Goal: Task Accomplishment & Management: Manage account settings

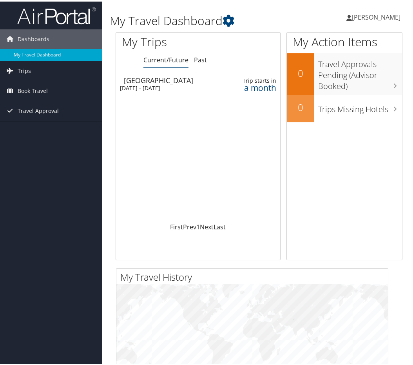
click at [386, 14] on span "[PERSON_NAME]" at bounding box center [376, 15] width 49 height 9
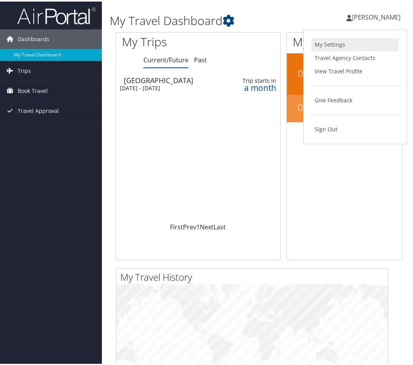
click at [351, 47] on link "My Settings" at bounding box center [354, 42] width 87 height 13
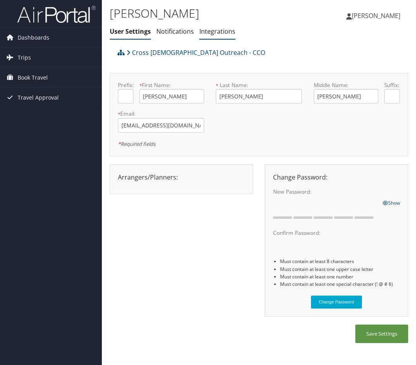
click at [208, 31] on link "Integrations" at bounding box center [217, 31] width 36 height 9
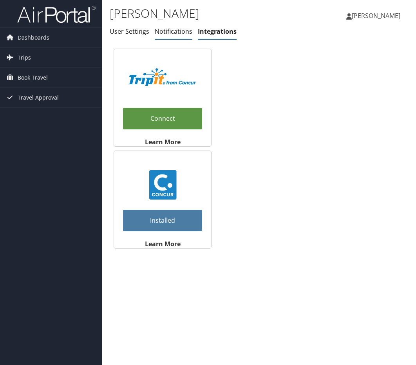
click at [173, 34] on link "Notifications" at bounding box center [174, 31] width 38 height 9
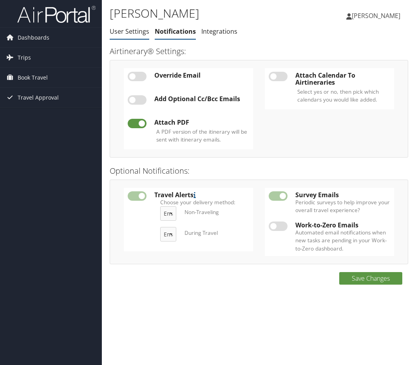
click at [134, 32] on link "User Settings" at bounding box center [130, 31] width 40 height 9
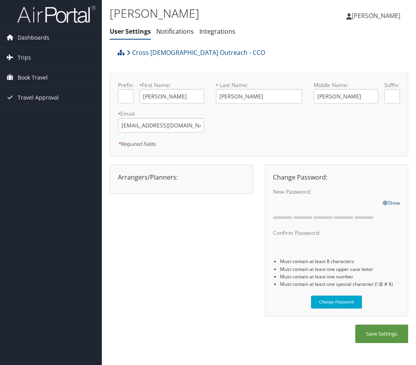
click at [352, 17] on icon at bounding box center [348, 16] width 5 height 6
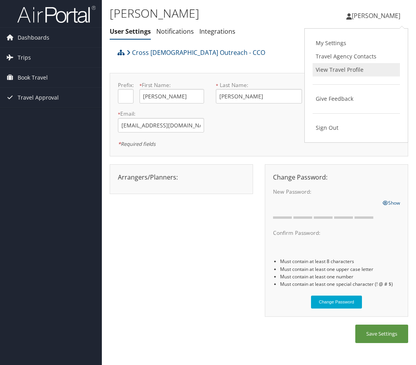
click at [375, 74] on link "View Travel Profile" at bounding box center [356, 69] width 87 height 13
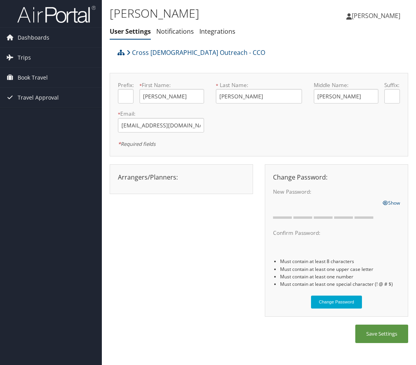
click at [364, 20] on span "[PERSON_NAME]" at bounding box center [376, 15] width 49 height 9
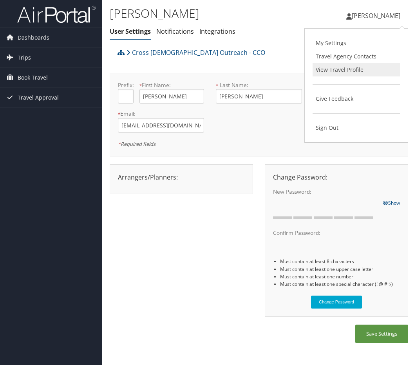
click at [361, 67] on link "View Travel Profile" at bounding box center [356, 69] width 87 height 13
